Goal: Register for event/course

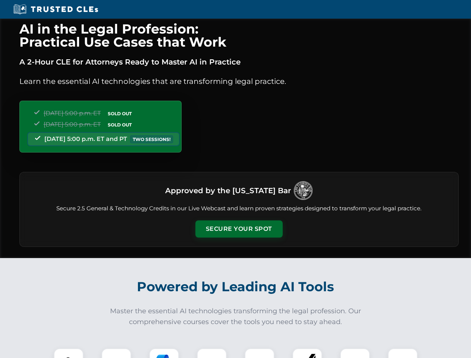
click at [239, 229] on button "Secure Your Spot" at bounding box center [238, 228] width 87 height 17
click at [69, 353] on img at bounding box center [69, 364] width 22 height 22
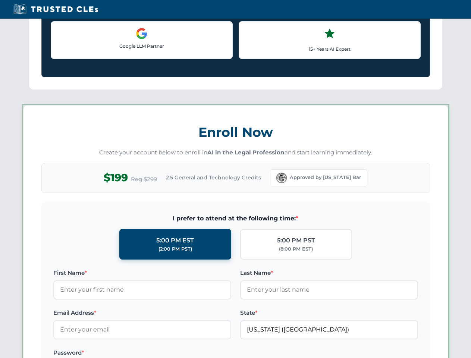
click at [164, 353] on label "Password *" at bounding box center [142, 352] width 178 height 9
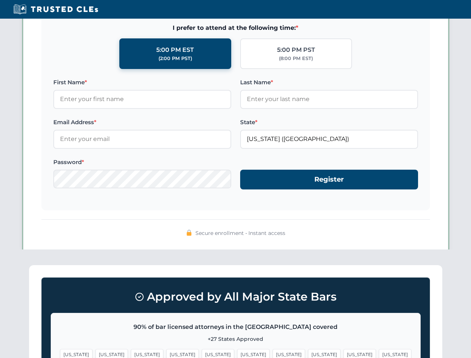
click at [344, 353] on span "[US_STATE]" at bounding box center [360, 354] width 32 height 11
